Goal: Information Seeking & Learning: Learn about a topic

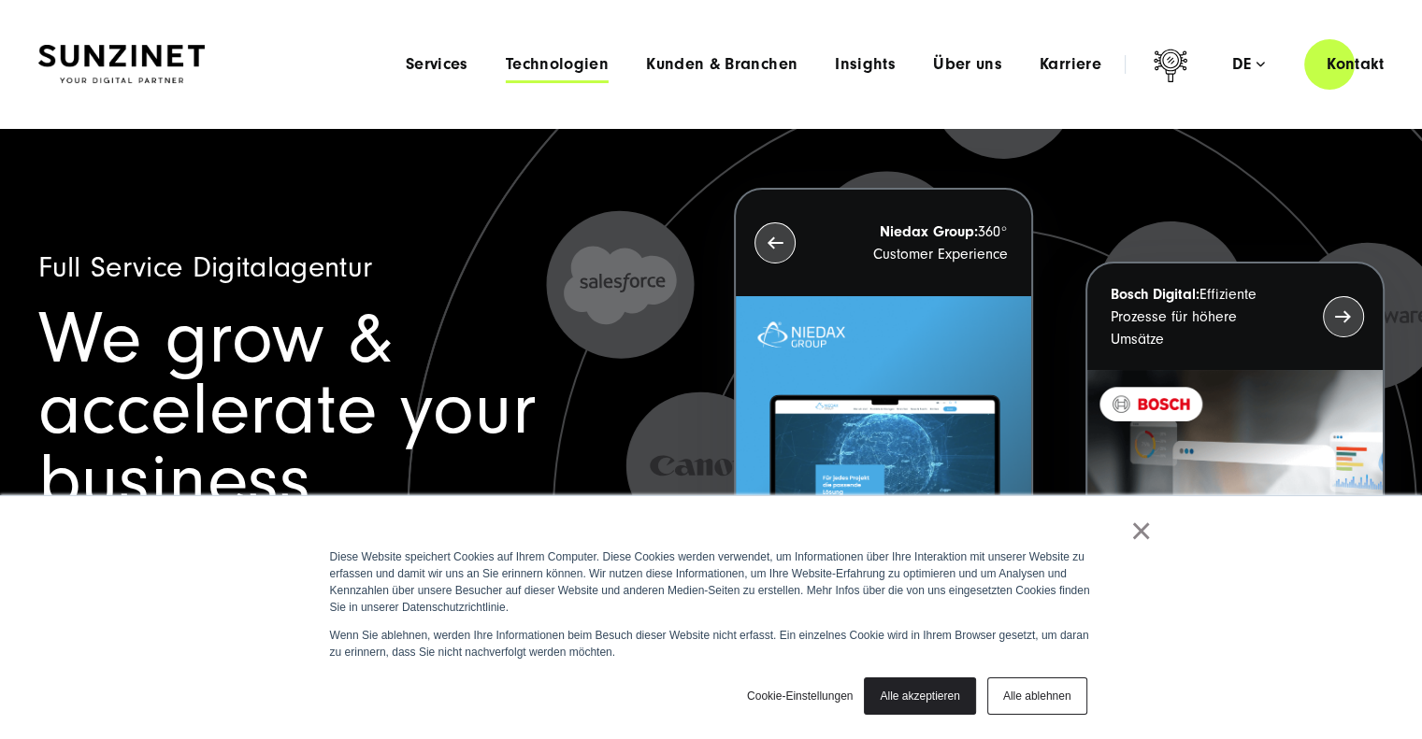
click at [596, 69] on span "Technologien" at bounding box center [557, 64] width 103 height 19
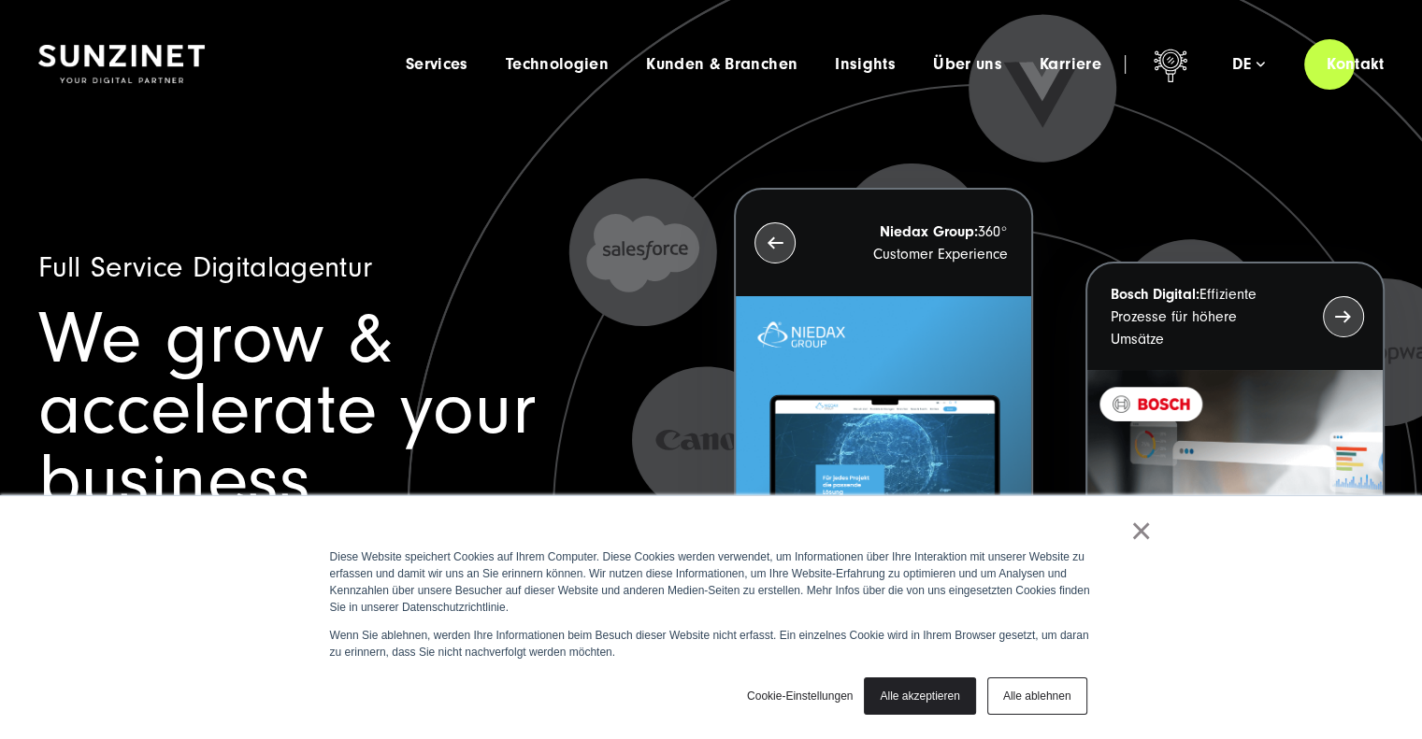
click at [1124, 526] on div "×" at bounding box center [708, 536] width 890 height 26
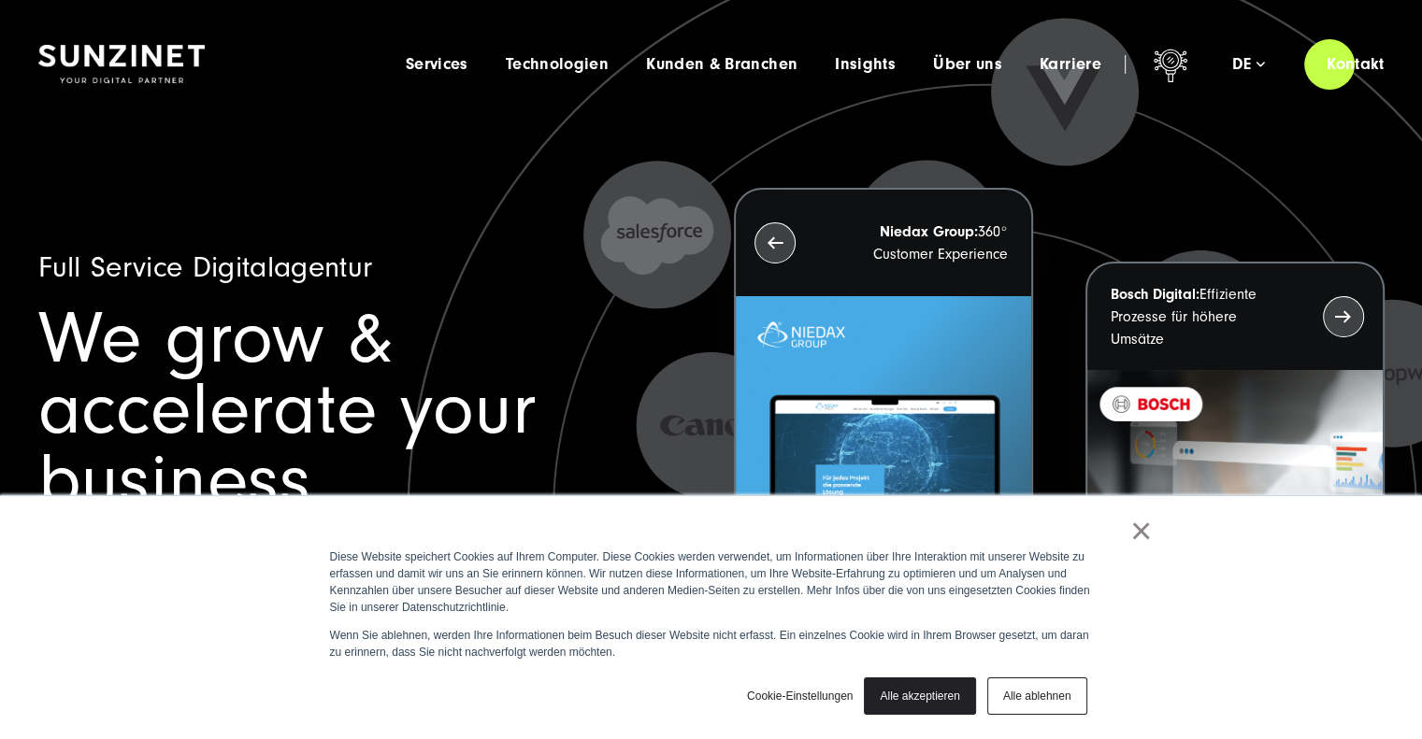
click at [1141, 526] on link "×" at bounding box center [1141, 531] width 22 height 17
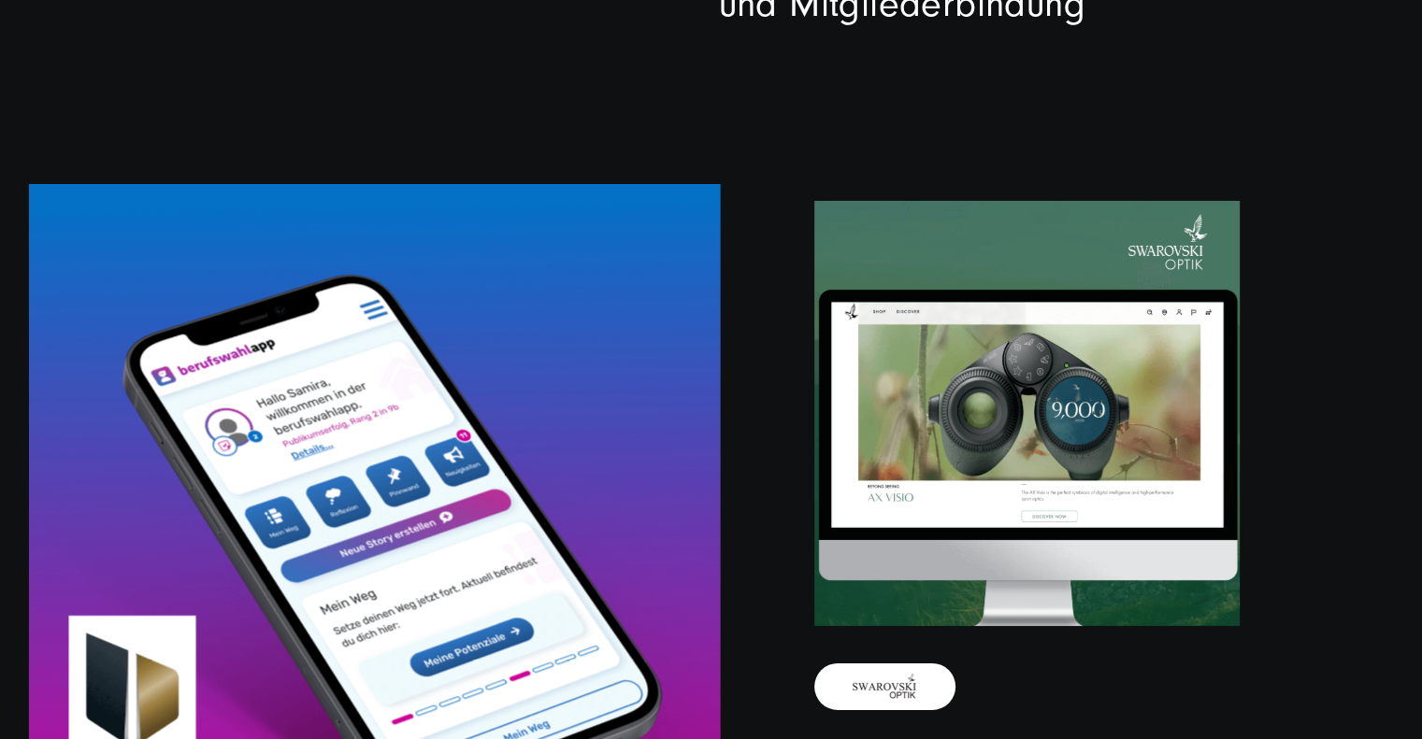
scroll to position [6053, 0]
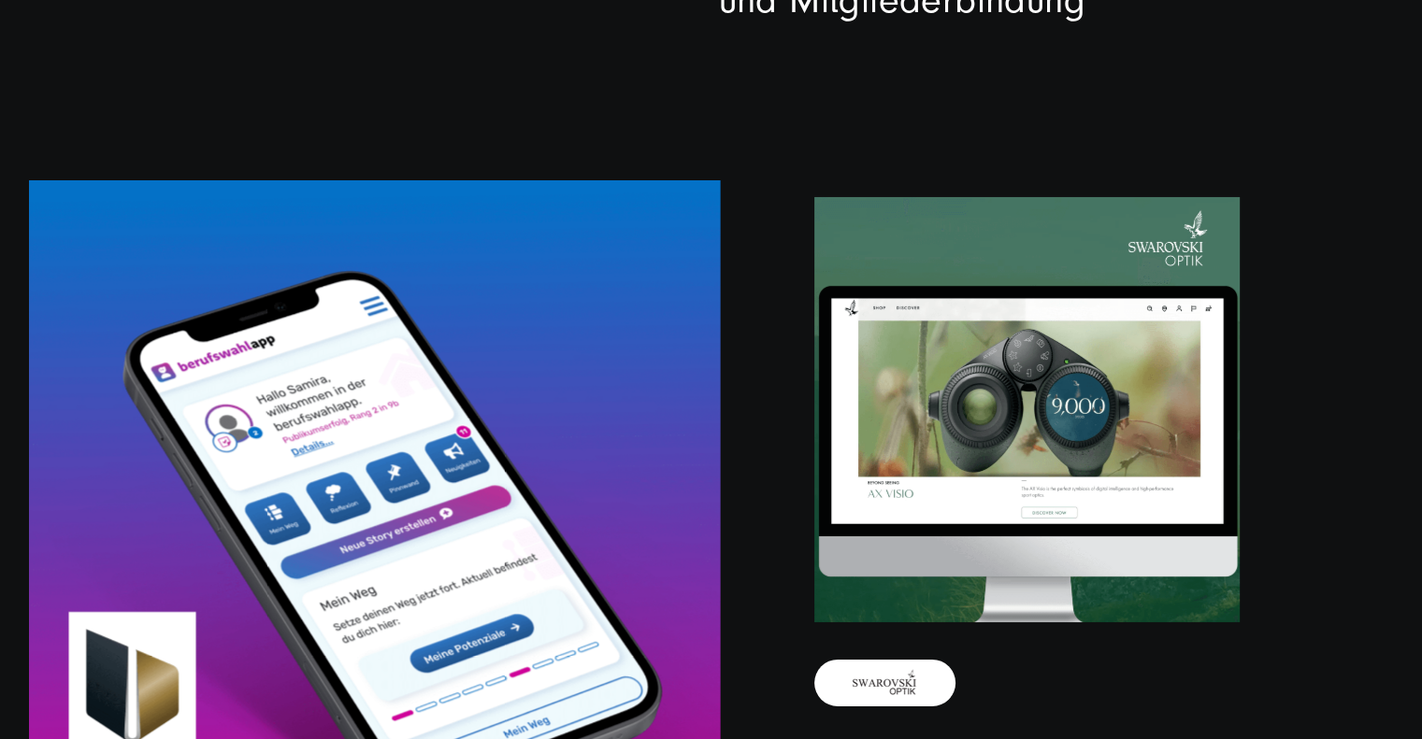
click at [505, 514] on video at bounding box center [374, 525] width 691 height 691
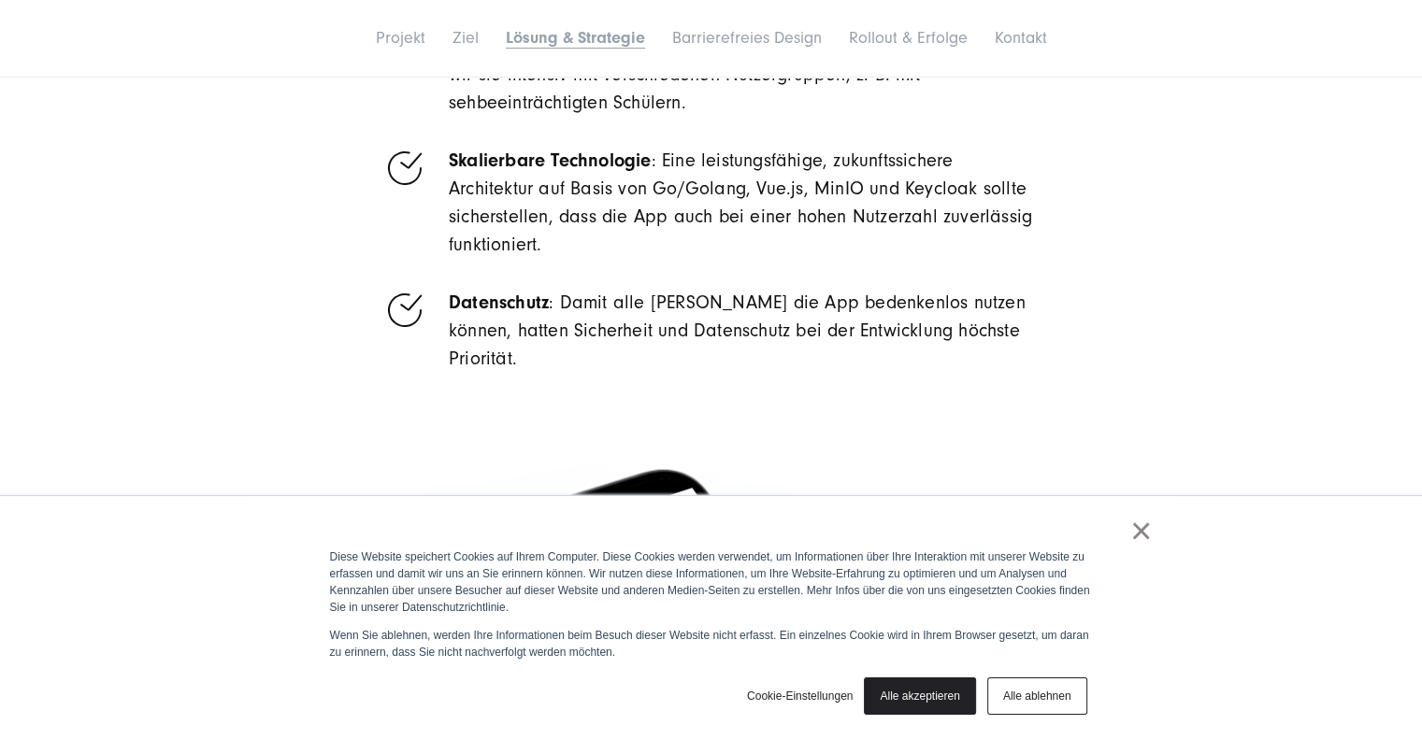
scroll to position [4383, 0]
